Goal: Find specific page/section: Find specific page/section

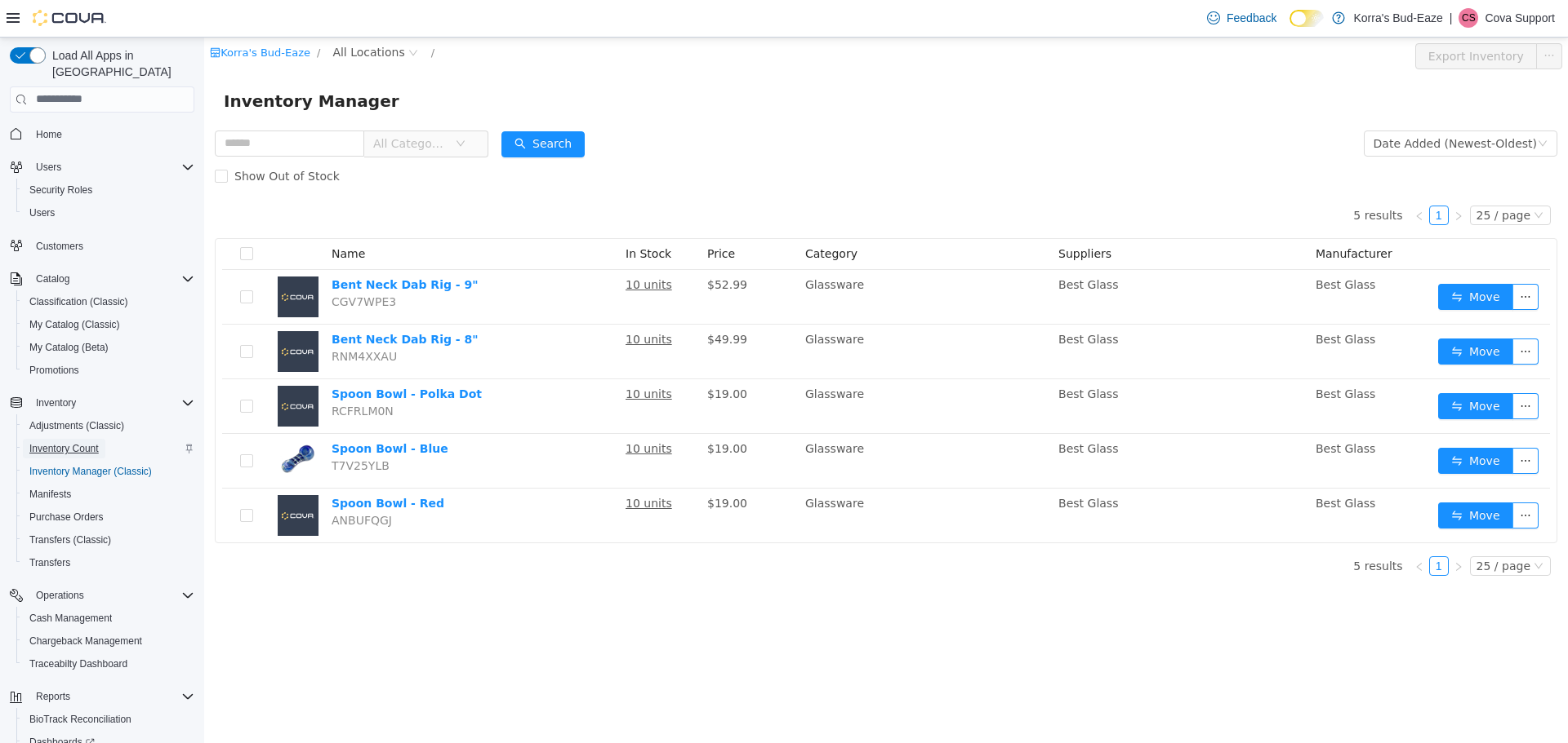
click at [65, 442] on span "Inventory Count" at bounding box center [64, 449] width 70 height 13
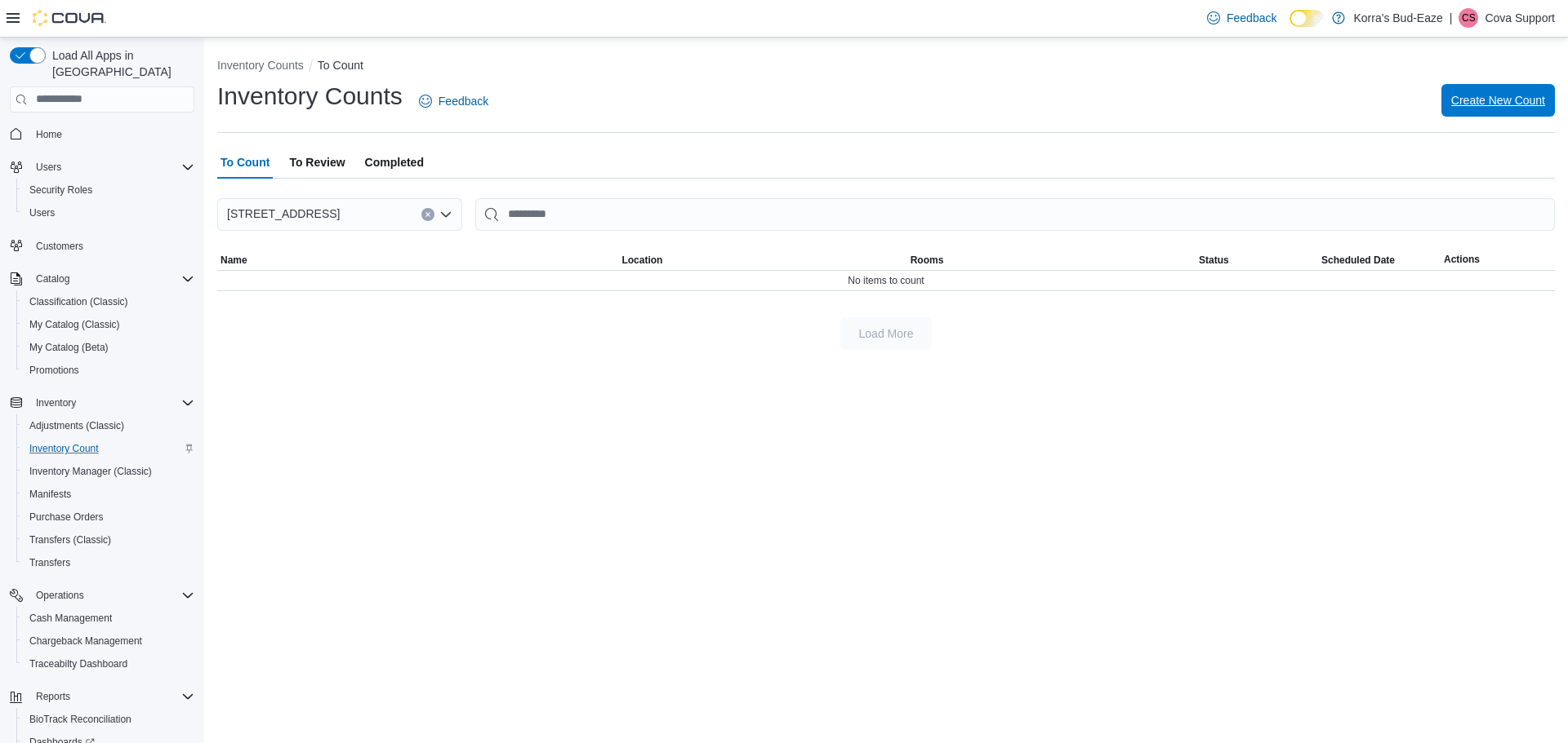
click at [1516, 98] on span "Create New Count" at bounding box center [1497, 100] width 94 height 16
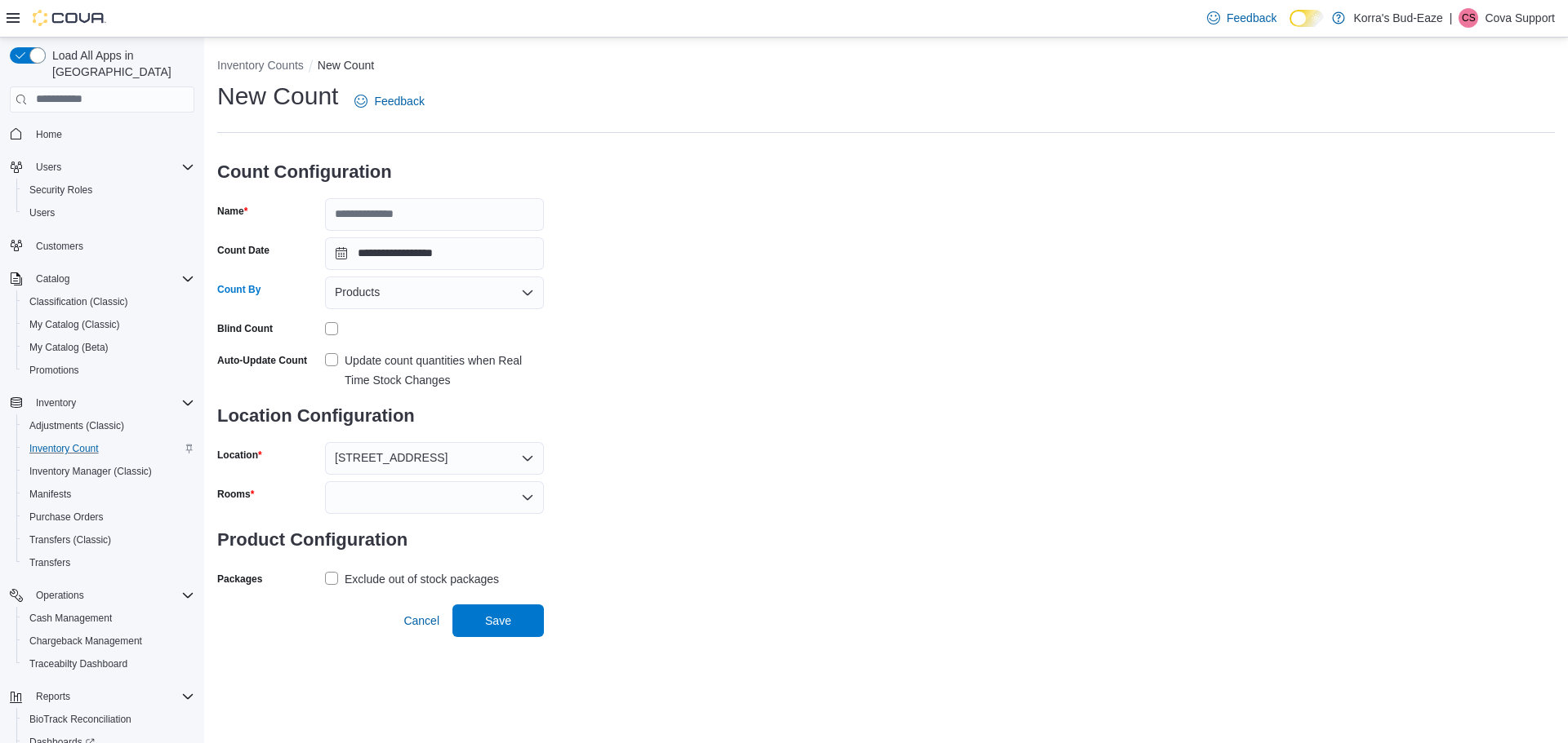
click at [415, 295] on div "Products" at bounding box center [434, 293] width 219 height 32
click at [422, 323] on span "Products" at bounding box center [429, 320] width 149 height 16
click at [659, 384] on div "**********" at bounding box center [886, 336] width 1338 height 512
click at [691, 323] on div "**********" at bounding box center [886, 336] width 1338 height 512
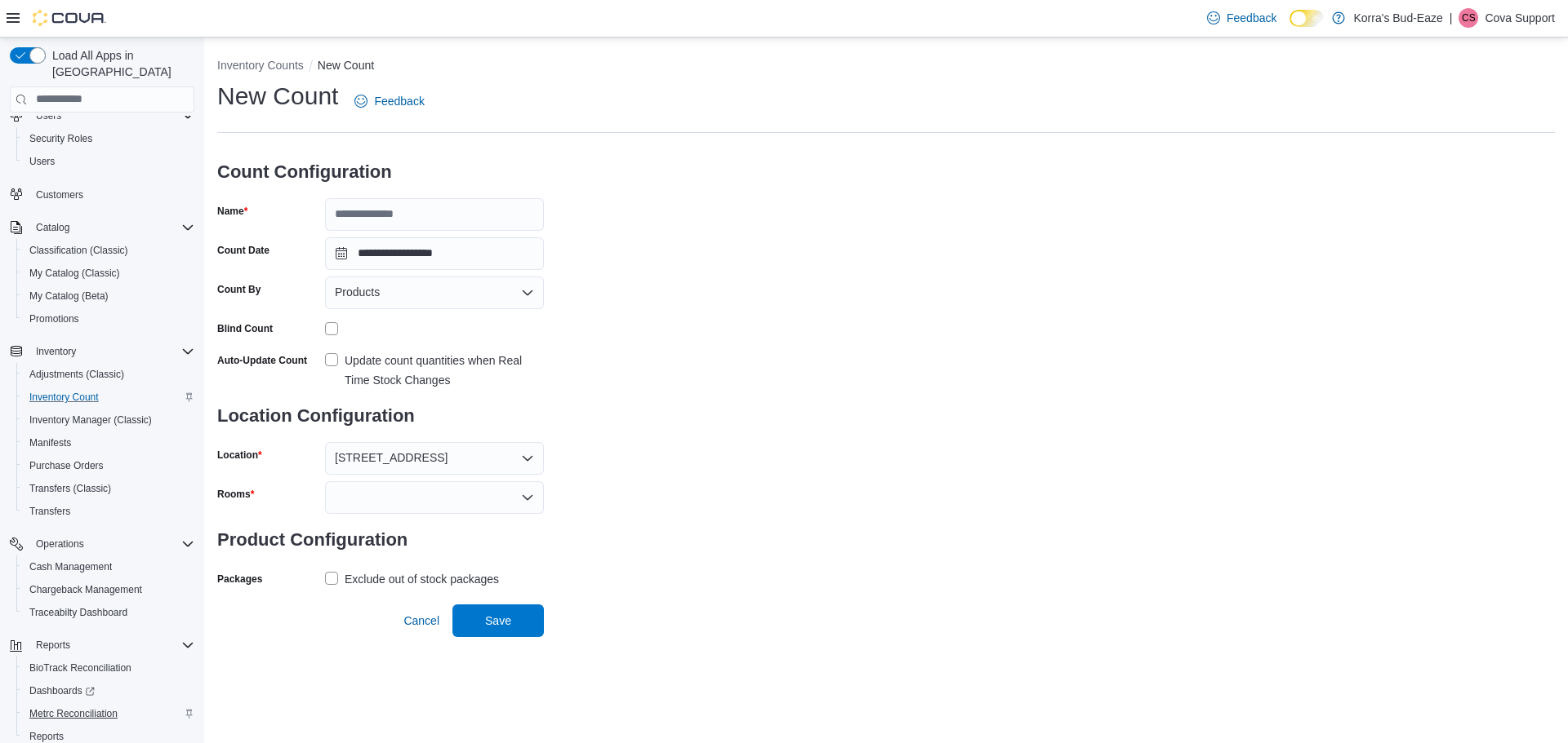
scroll to position [98, 0]
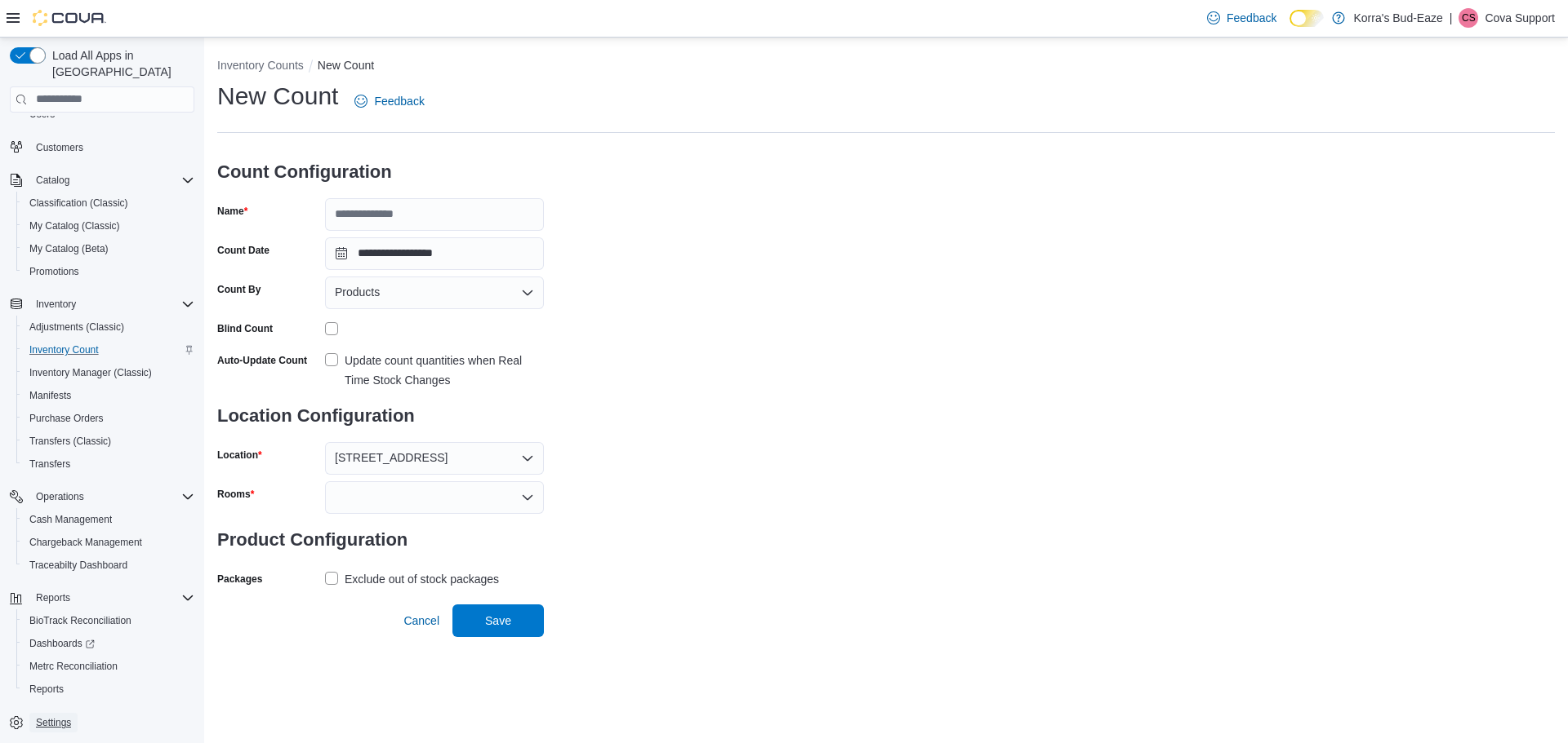
click at [62, 716] on span "Settings" at bounding box center [54, 723] width 35 height 13
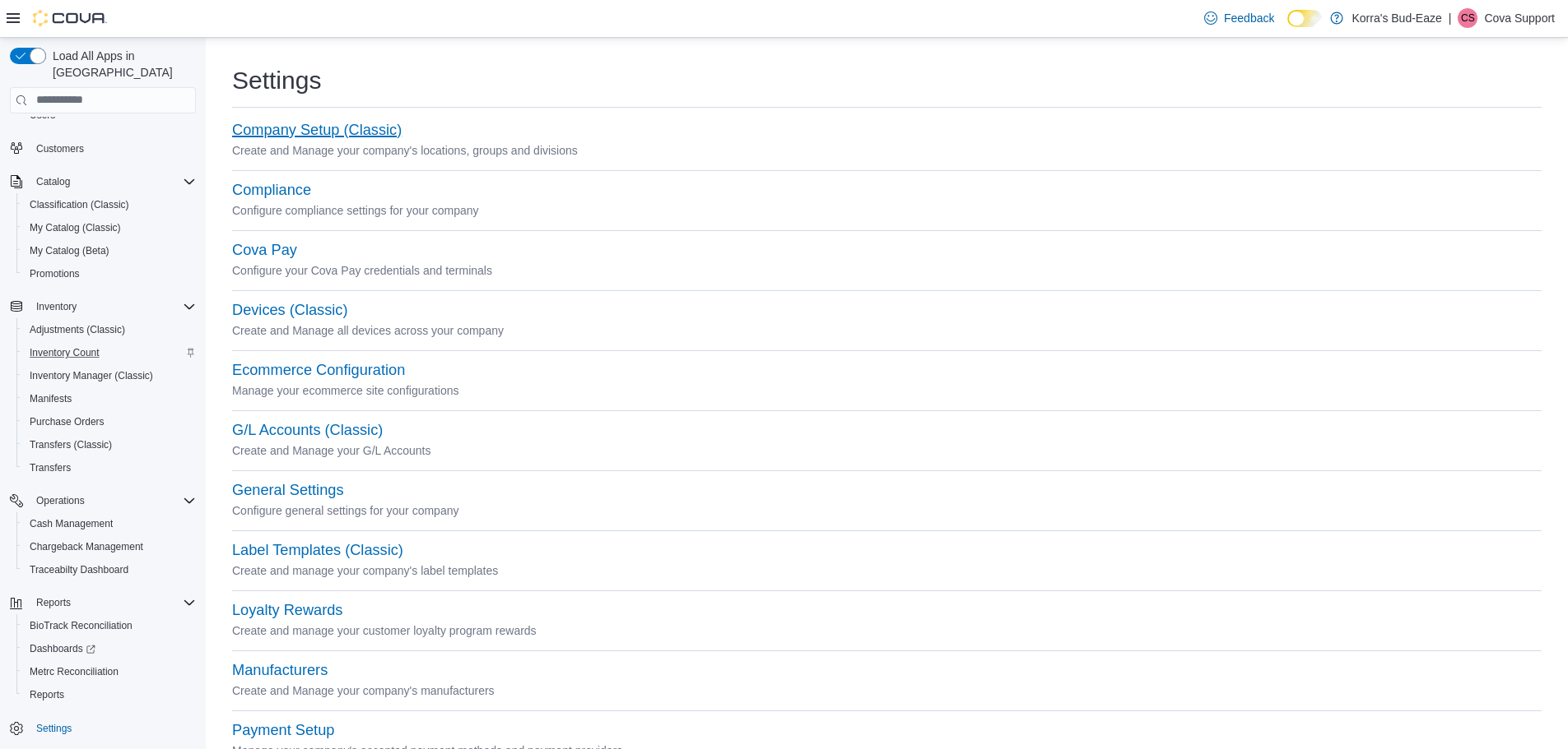
click at [278, 131] on button "Company Setup (Classic)" at bounding box center [317, 130] width 170 height 17
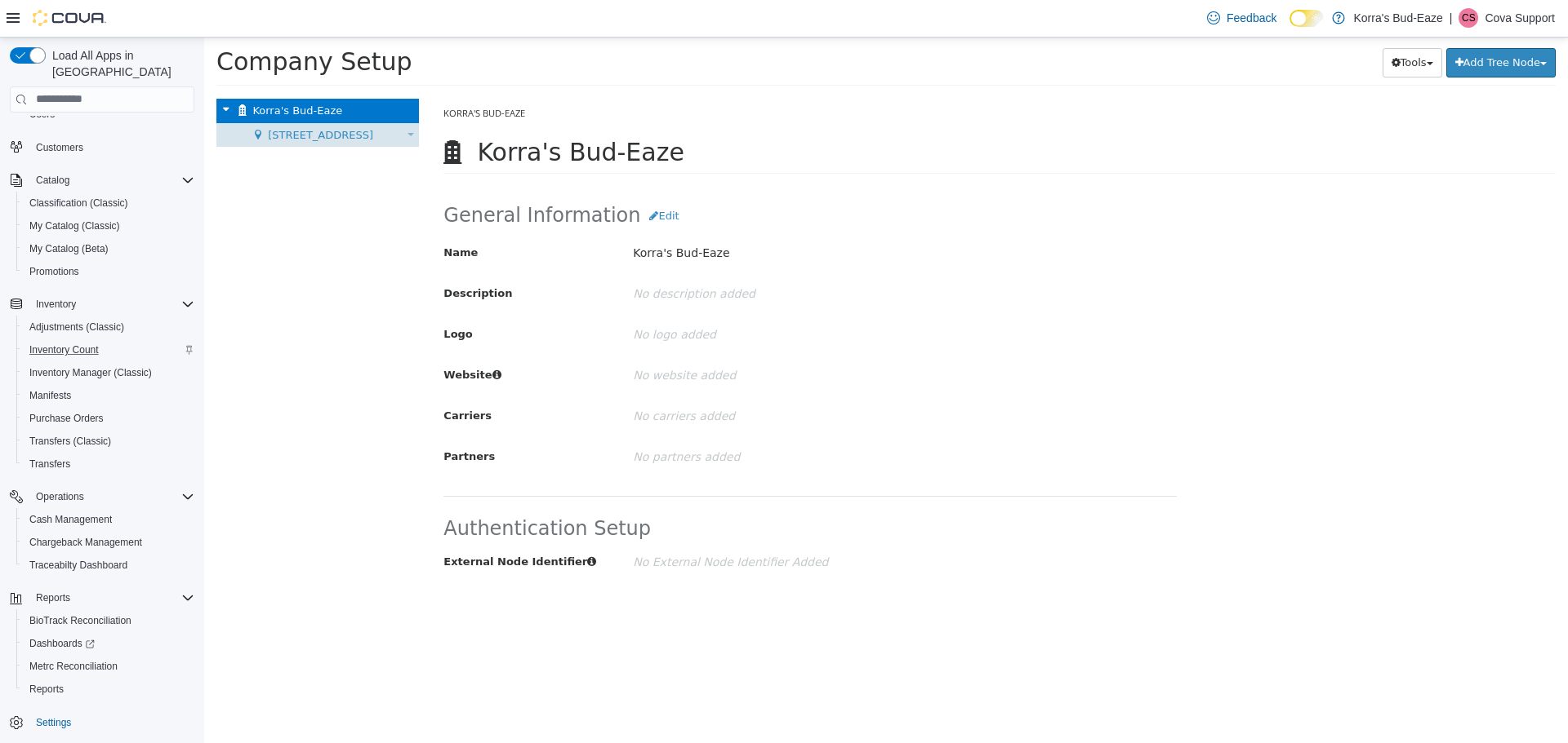
click at [293, 132] on span "[STREET_ADDRESS]" at bounding box center [320, 134] width 105 height 12
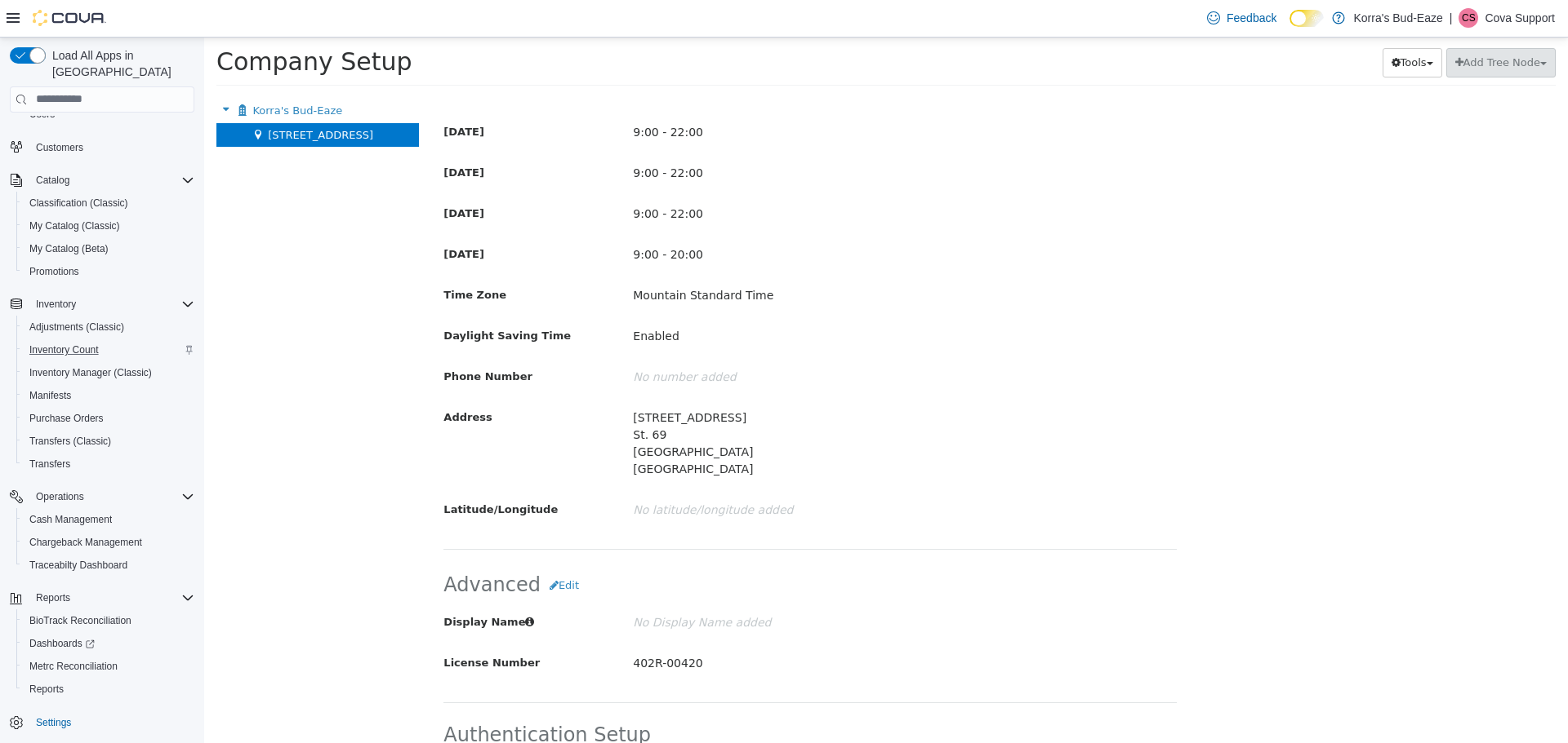
scroll to position [834, 0]
